Goal: Information Seeking & Learning: Learn about a topic

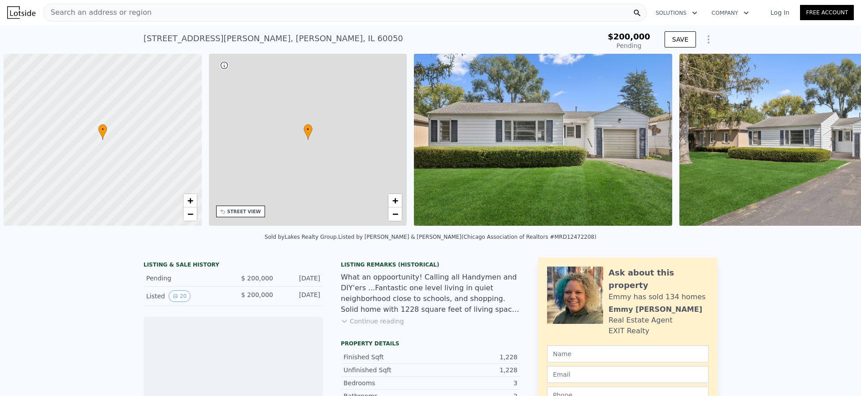
scroll to position [0, 4]
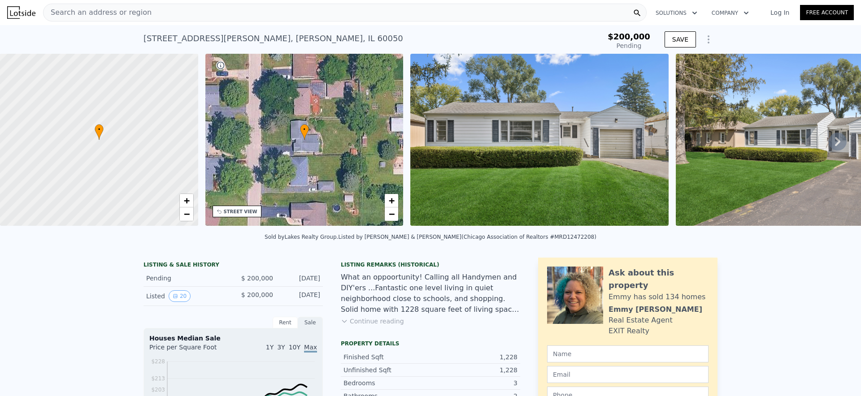
click at [224, 9] on div "Search an address or region" at bounding box center [345, 13] width 604 height 18
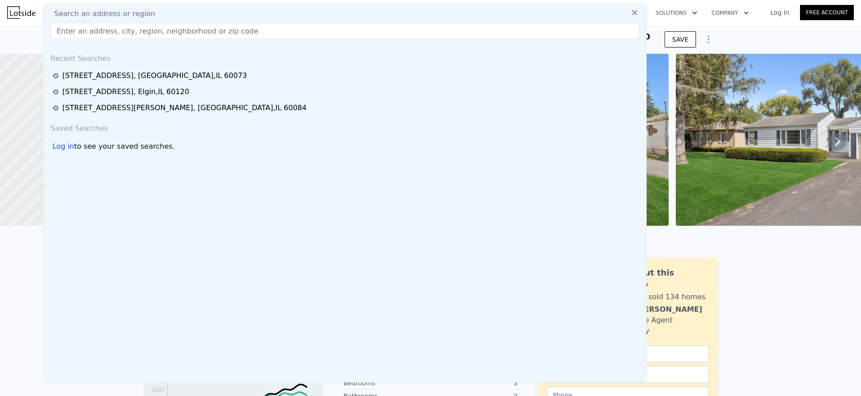
click at [224, 9] on div "Search an address or region" at bounding box center [344, 14] width 595 height 11
click at [213, 35] on input "text" at bounding box center [345, 31] width 588 height 16
paste input "29 S Hickory Ave"
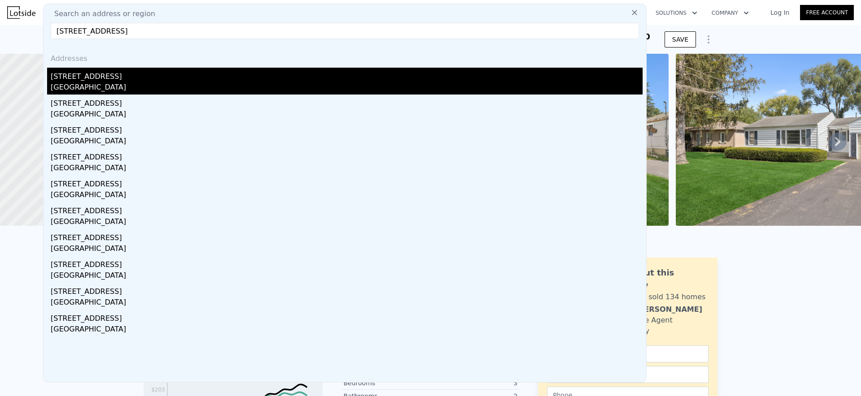
type input "29 S Hickory Ave"
click at [113, 82] on div "Fox Lake, IL 60020" at bounding box center [347, 88] width 592 height 13
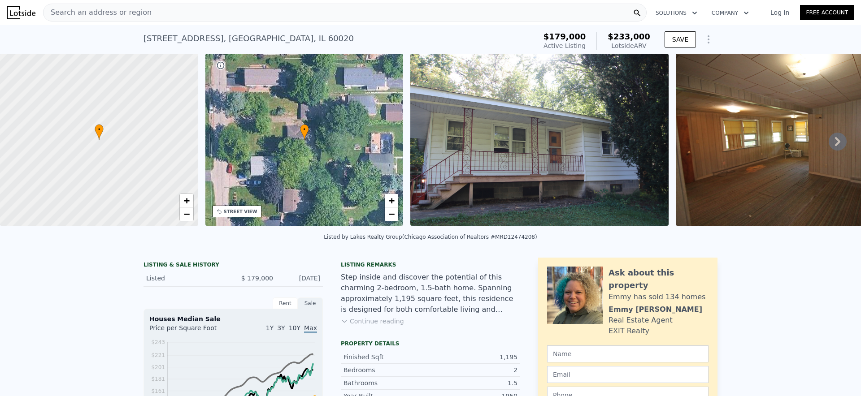
click at [517, 13] on div "Search an address or region" at bounding box center [345, 13] width 604 height 18
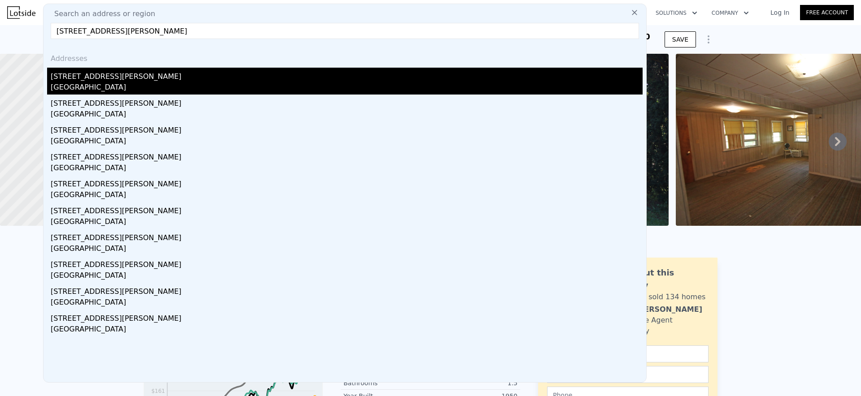
type input "34661 N Gerberding Ave"
click at [130, 80] on div "34661 N Gerberding Ave" at bounding box center [347, 75] width 592 height 14
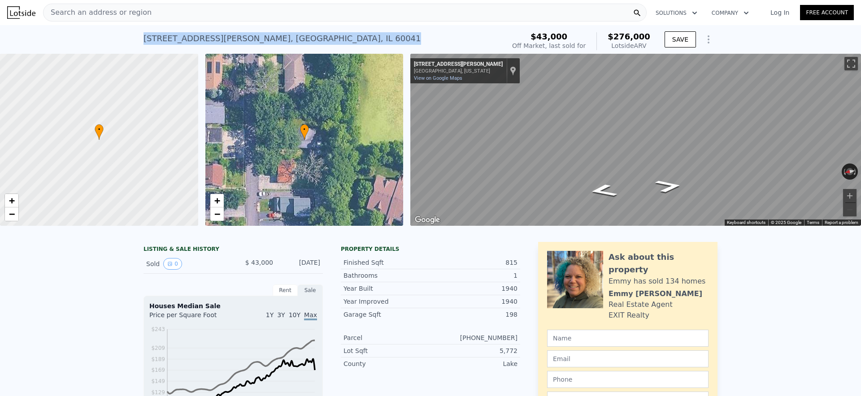
drag, startPoint x: 144, startPoint y: 39, endPoint x: 331, endPoint y: 36, distance: 187.0
click at [331, 36] on div "34661 N Gerberding Ave , Lake County , IL 60041 Sold Feb 2001 for $43k (~ARV $2…" at bounding box center [322, 41] width 358 height 25
copy div "34661 N Gerberding Ave , Lake County , IL 60041"
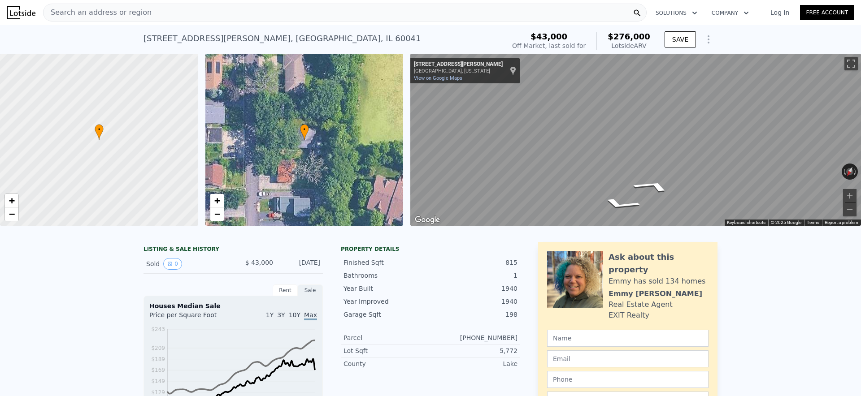
click at [401, 148] on div "• + − • + − ← Move left → Move right ↑ Move up ↓ Move down + Zoom in - Zoom out…" at bounding box center [430, 140] width 861 height 172
click at [283, 139] on div "• + − • + − ← Move left → Move right ↑ Move up ↓ Move down + Zoom in - Zoom out…" at bounding box center [430, 140] width 861 height 172
click at [316, 135] on div "• + −" at bounding box center [304, 140] width 198 height 172
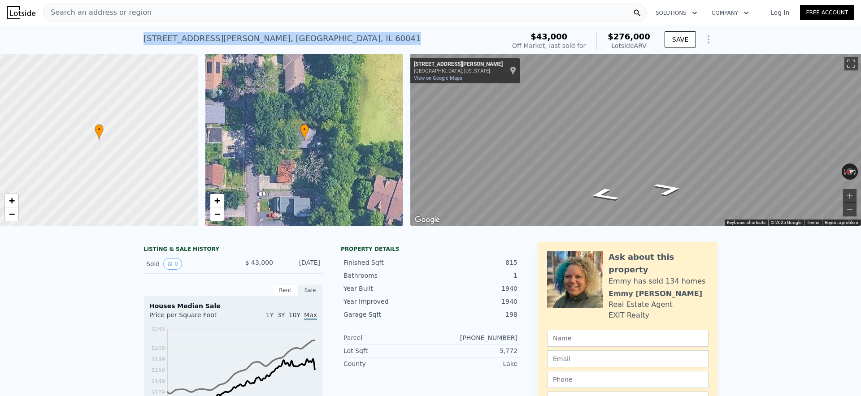
drag, startPoint x: 144, startPoint y: 35, endPoint x: 332, endPoint y: 35, distance: 188.3
click at [332, 35] on div "34661 N Gerberding Ave , Lake County , IL 60041 Sold Feb 2001 for $43k (~ARV $2…" at bounding box center [322, 41] width 358 height 25
copy div "34661 N Gerberding Ave , Lake County , IL 60041"
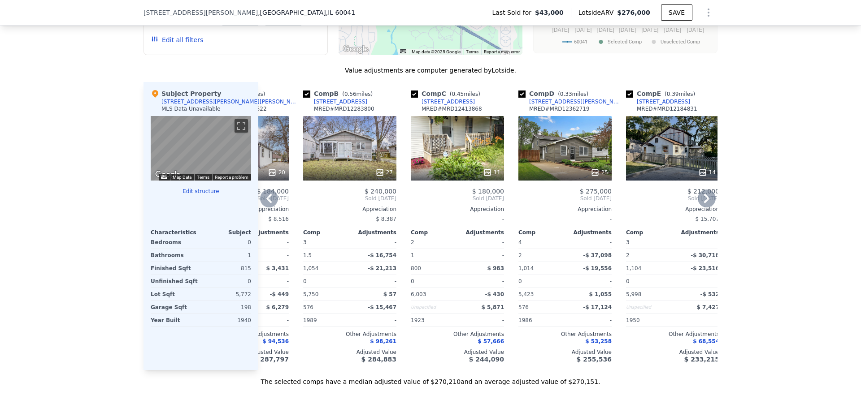
scroll to position [0, 75]
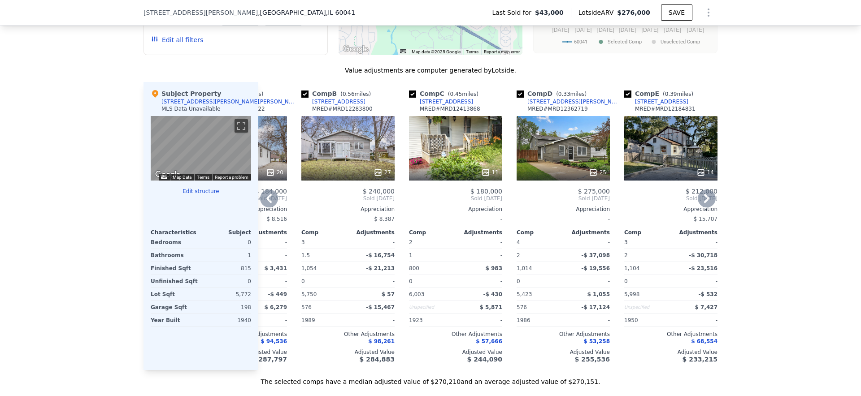
click at [443, 161] on div "11" at bounding box center [455, 148] width 93 height 65
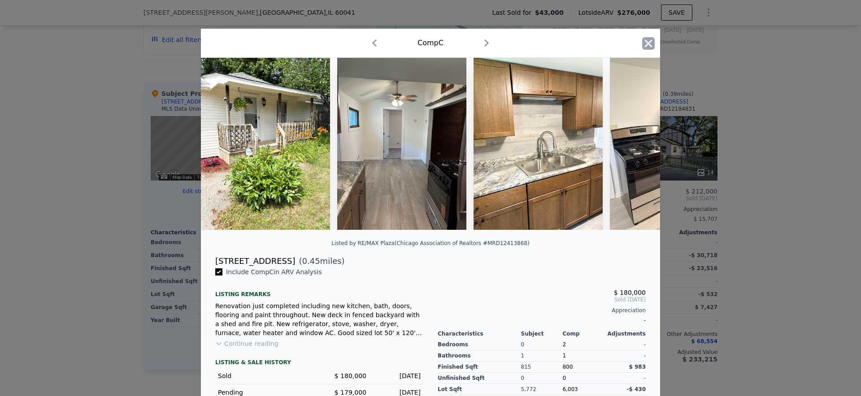
click at [648, 43] on icon "button" at bounding box center [649, 43] width 8 height 8
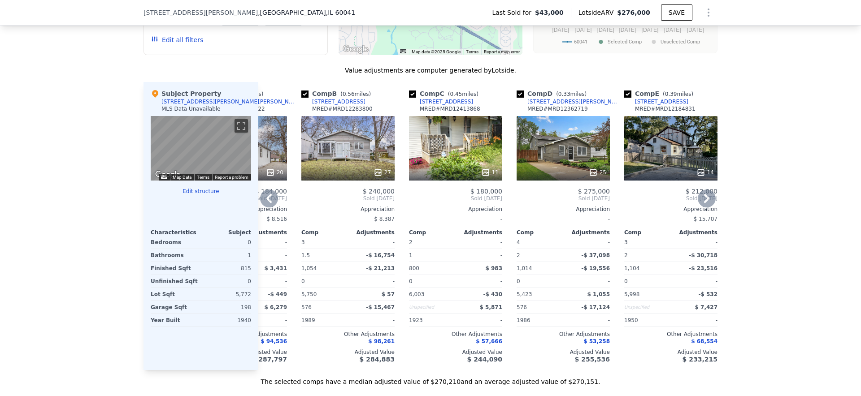
click at [302, 97] on input "checkbox" at bounding box center [304, 94] width 7 height 7
checkbox input "false"
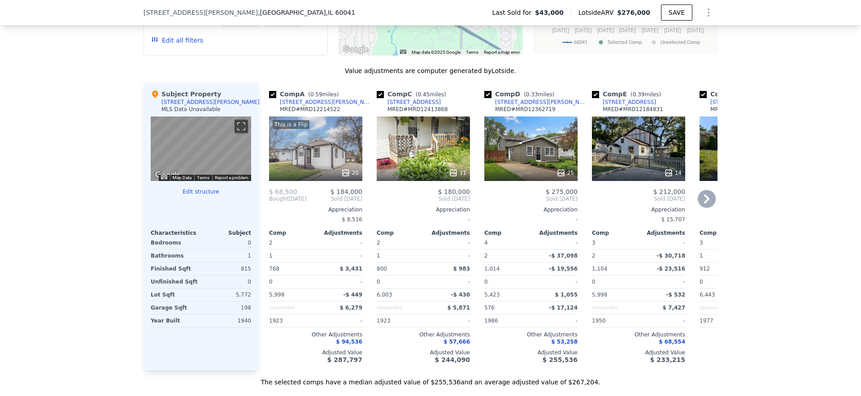
click at [270, 92] on input "checkbox" at bounding box center [272, 94] width 7 height 7
checkbox input "false"
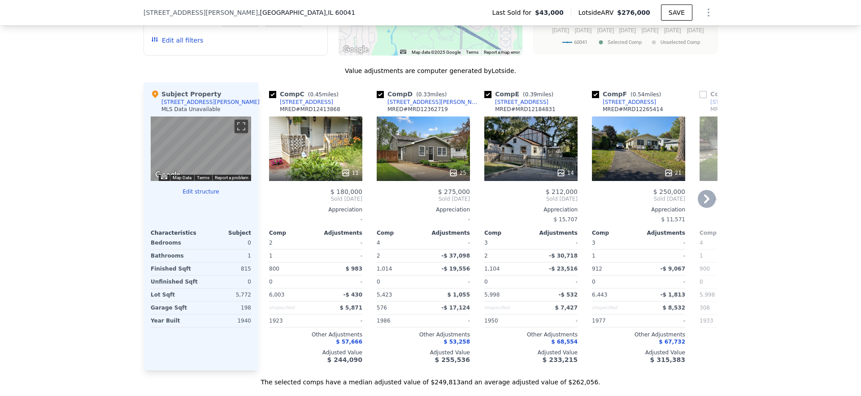
click at [487, 94] on input "checkbox" at bounding box center [487, 94] width 7 height 7
checkbox input "false"
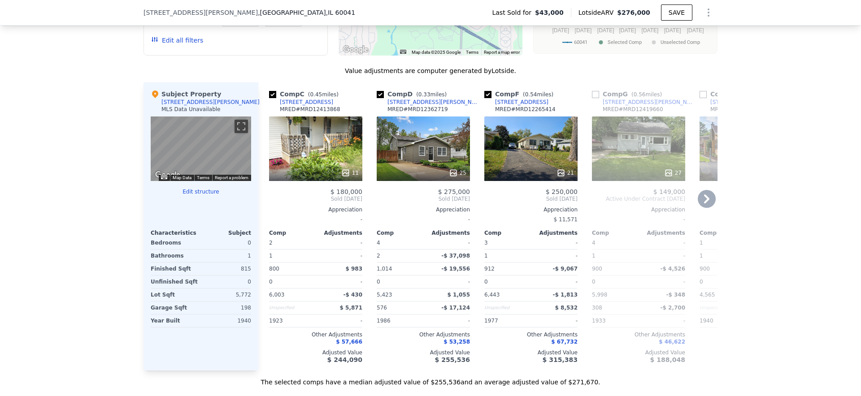
click at [380, 93] on input "checkbox" at bounding box center [380, 94] width 7 height 7
checkbox input "false"
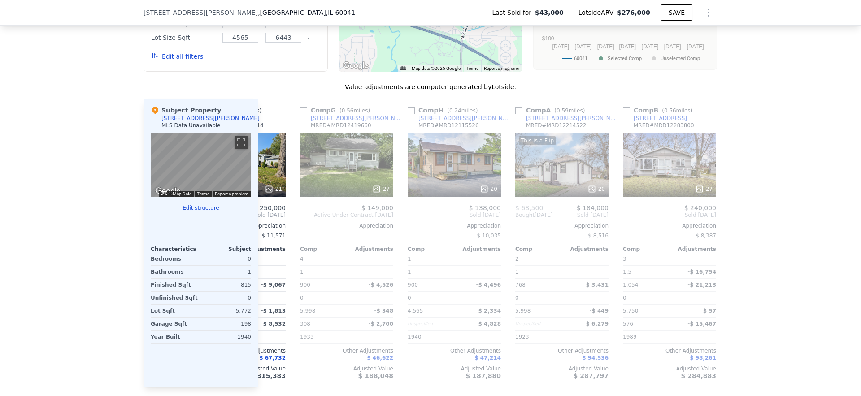
scroll to position [0, 180]
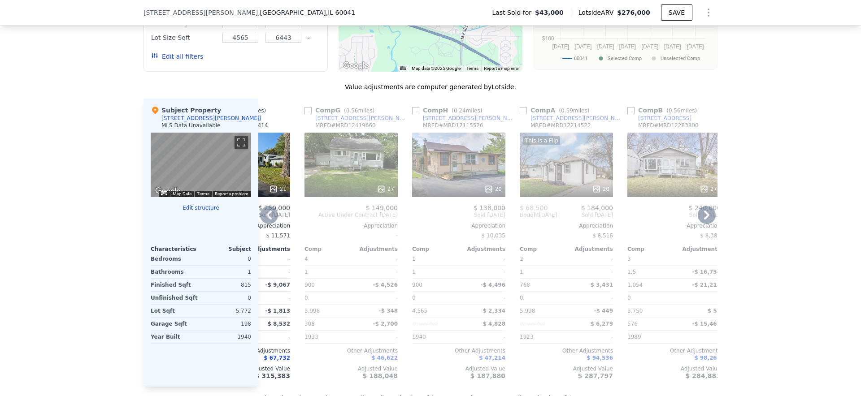
click at [339, 128] on div "MRED # MRD12419660" at bounding box center [345, 125] width 61 height 7
click at [341, 118] on div "[STREET_ADDRESS][PERSON_NAME]" at bounding box center [361, 118] width 93 height 7
checkbox input "true"
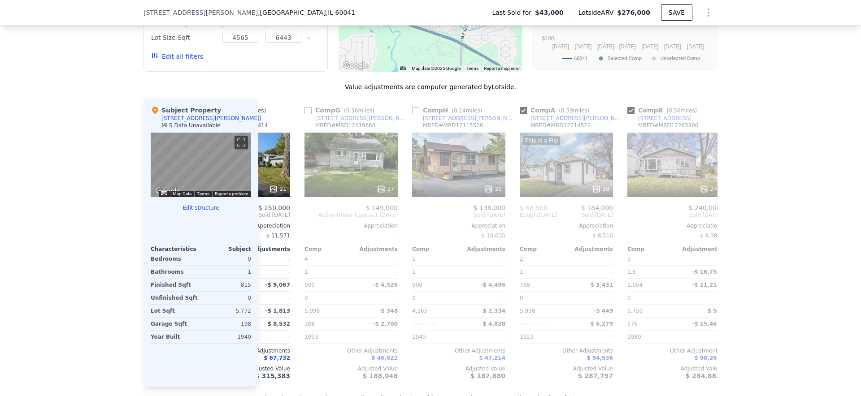
checkbox input "true"
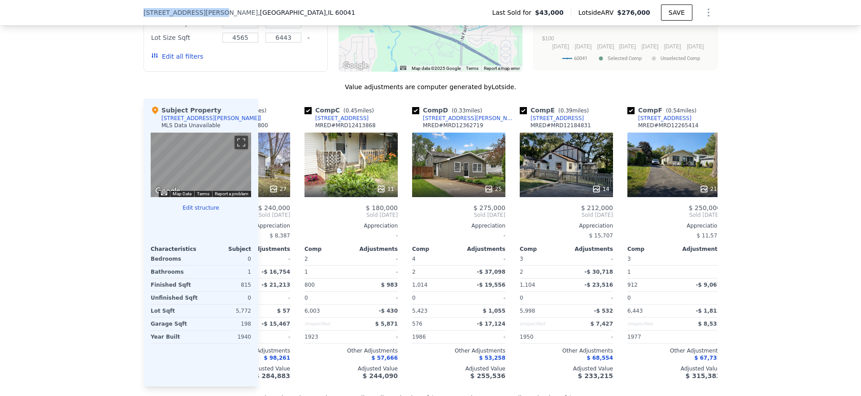
drag, startPoint x: 147, startPoint y: 13, endPoint x: 215, endPoint y: 11, distance: 68.2
click at [215, 11] on span "34661 N Gerberding Ave" at bounding box center [200, 12] width 114 height 9
copy span "34661 N Gerberding Ave"
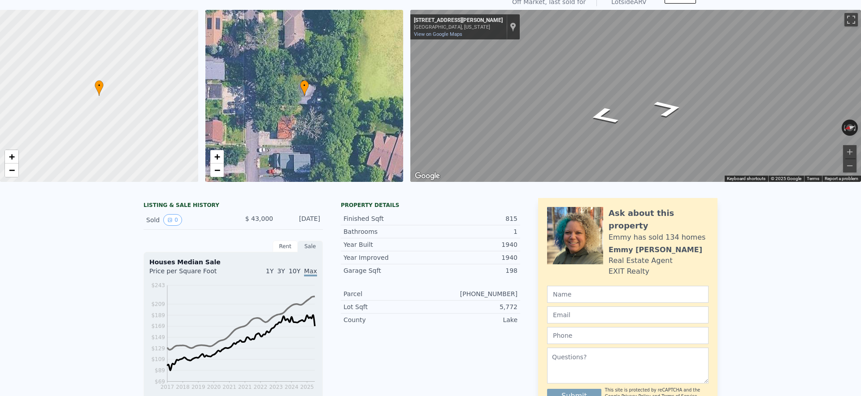
scroll to position [0, 0]
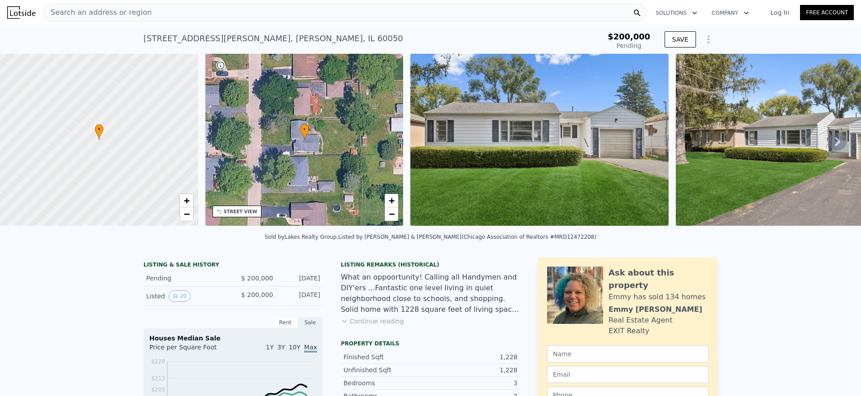
type input "$ 296,000"
type input "$ 67,741"
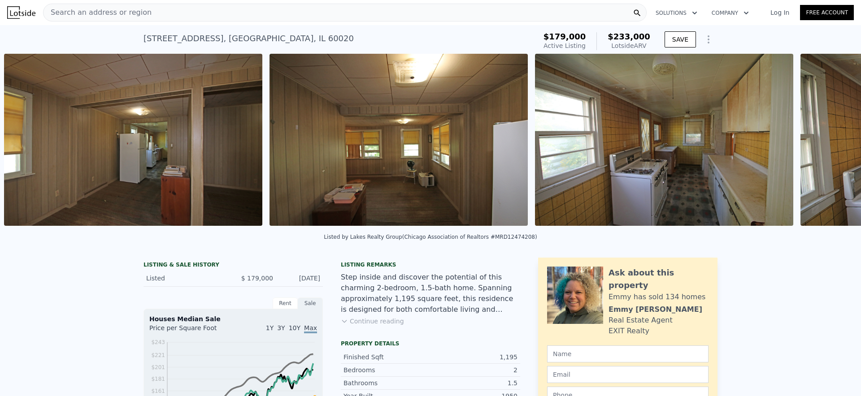
scroll to position [0, 1207]
click at [289, 34] on div "29 S Hickory Ave , Fox Lake , IL 60020 Active at $179k (~ARV $233k )" at bounding box center [337, 41] width 389 height 25
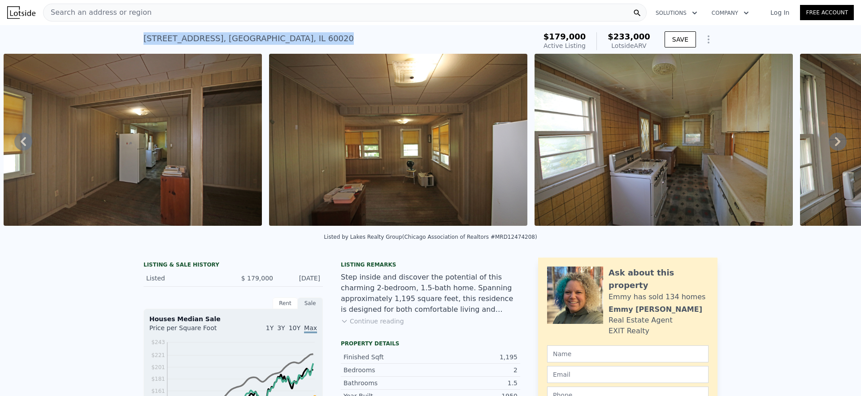
drag, startPoint x: 283, startPoint y: 37, endPoint x: 136, endPoint y: 37, distance: 147.1
click at [136, 37] on div "29 S Hickory Ave , Fox Lake , IL 60020 Active at $179k (~ARV $233k ) $179,000 A…" at bounding box center [430, 39] width 861 height 29
copy div "29 S Hickory Ave , Fox Lake , IL 60020"
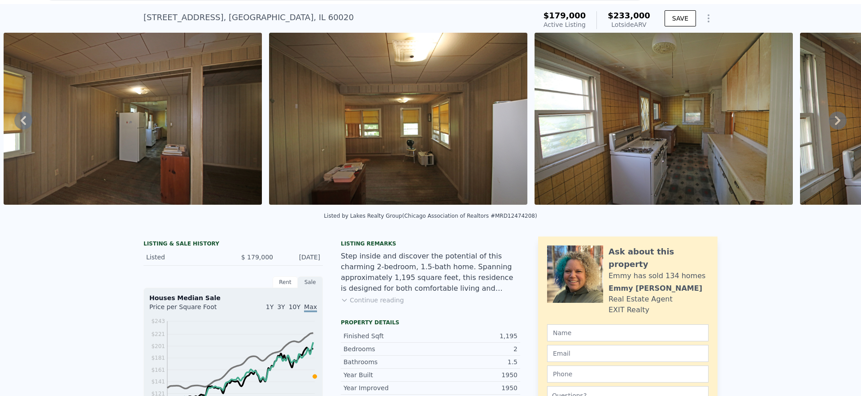
scroll to position [0, 0]
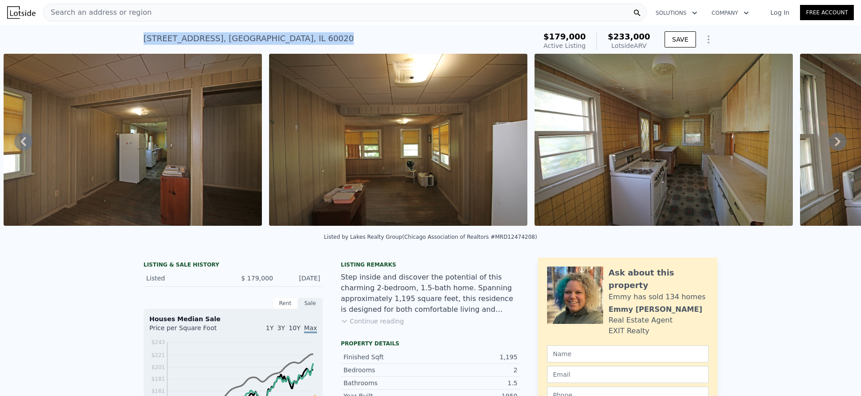
drag, startPoint x: 143, startPoint y: 39, endPoint x: 305, endPoint y: 38, distance: 162.3
click at [305, 38] on div "29 S Hickory Ave , Fox Lake , IL 60020 Active at $179k (~ARV $233k ) $179,000 A…" at bounding box center [430, 39] width 861 height 29
copy div "29 S Hickory Ave , Fox Lake , IL 60020"
drag, startPoint x: 141, startPoint y: 38, endPoint x: 299, endPoint y: 38, distance: 157.8
click at [299, 38] on div "29 S Hickory Ave , Fox Lake , IL 60020 Active at $179k (~ARV $233k ) $179,000 A…" at bounding box center [430, 39] width 861 height 29
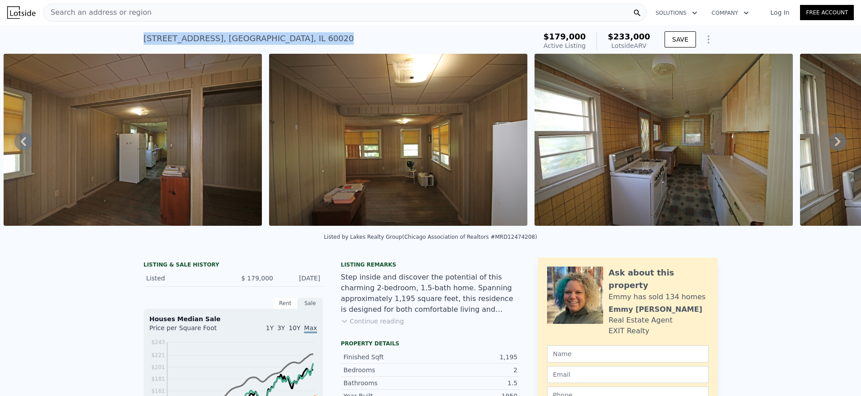
copy div "29 S Hickory Ave , Fox Lake , IL 60020"
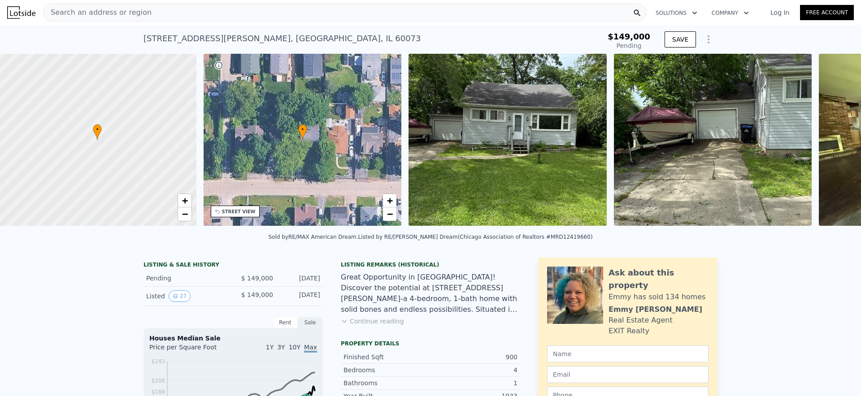
scroll to position [0, 4]
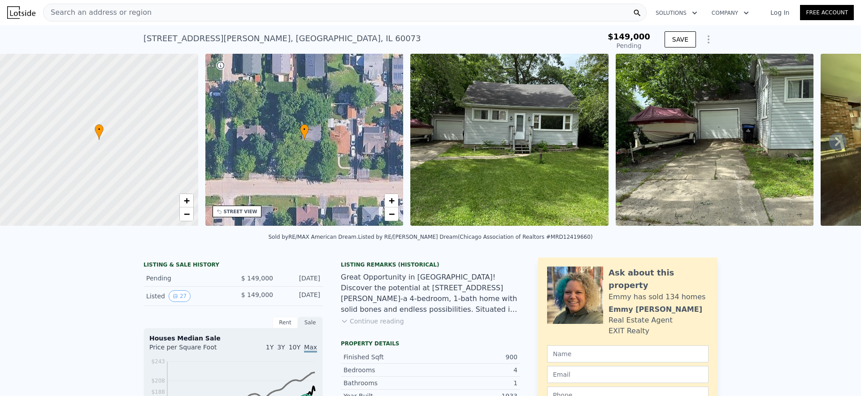
type input "$ 226,000"
type input "$ 53,949"
